Goal: Navigation & Orientation: Go to known website

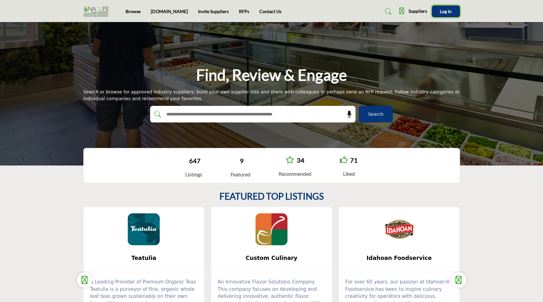
click at [447, 9] on span "Log In" at bounding box center [446, 11] width 12 height 5
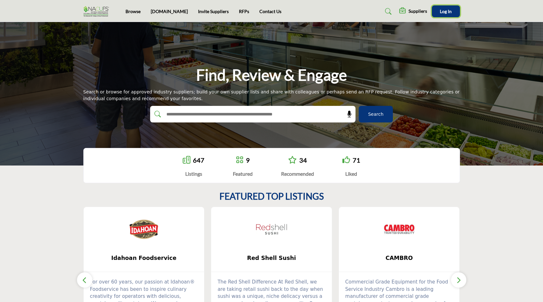
click at [444, 15] on button "Log In" at bounding box center [446, 11] width 28 height 12
click at [134, 12] on link "Browse" at bounding box center [132, 12] width 15 height 5
click at [92, 12] on img at bounding box center [97, 12] width 29 height 11
click at [164, 14] on link "[DOMAIN_NAME]" at bounding box center [169, 12] width 37 height 5
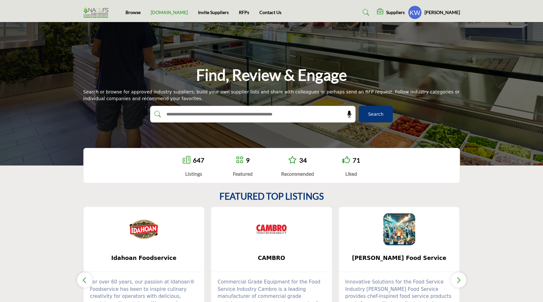
click at [170, 11] on link "[DOMAIN_NAME]" at bounding box center [169, 12] width 37 height 5
